Goal: Task Accomplishment & Management: Manage account settings

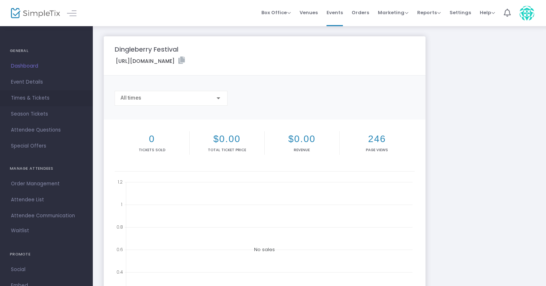
click at [48, 95] on span "Times & Tickets" at bounding box center [46, 98] width 71 height 9
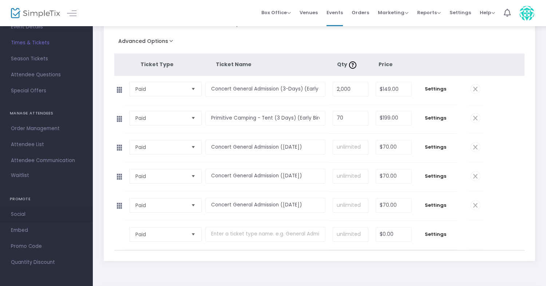
scroll to position [55, 0]
click at [58, 229] on span "Embed" at bounding box center [46, 230] width 71 height 9
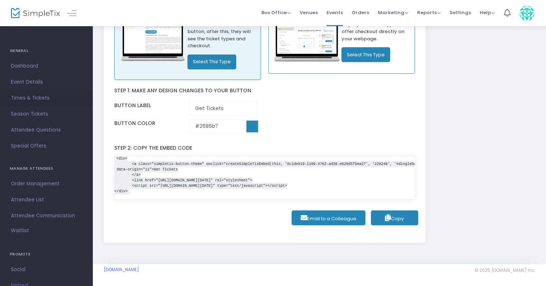
click at [50, 102] on span "Times & Tickets" at bounding box center [46, 98] width 71 height 9
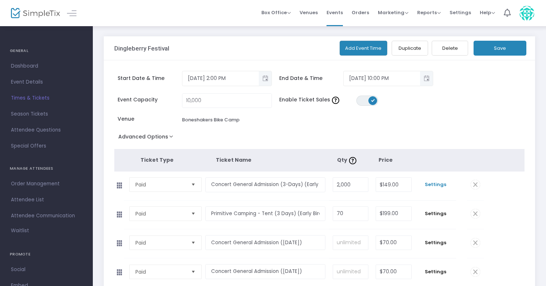
click at [442, 186] on span "Settings" at bounding box center [435, 184] width 33 height 7
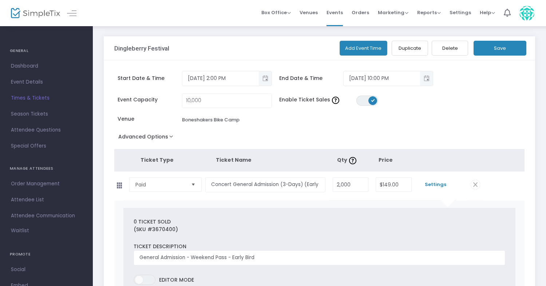
click at [473, 125] on div "Event Capacity 10,000 Enable Ticket Sales ON OFF Venue Boneshakers Bike Camp" at bounding box center [316, 113] width 411 height 38
